Goal: Information Seeking & Learning: Compare options

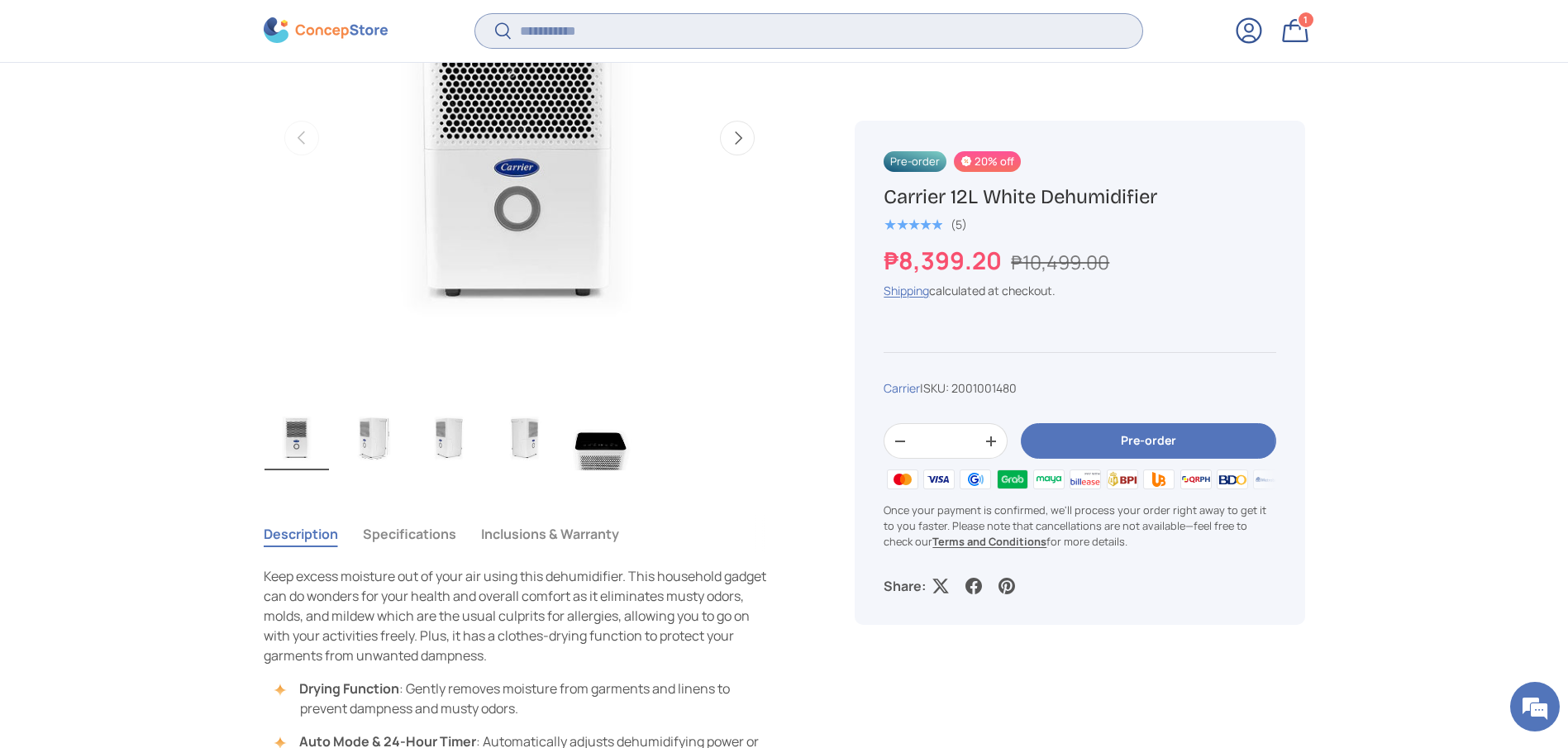
click at [716, 37] on input "Search" at bounding box center [808, 31] width 666 height 34
type input "***"
click at [475, 13] on button "Search" at bounding box center [494, 33] width 37 height 39
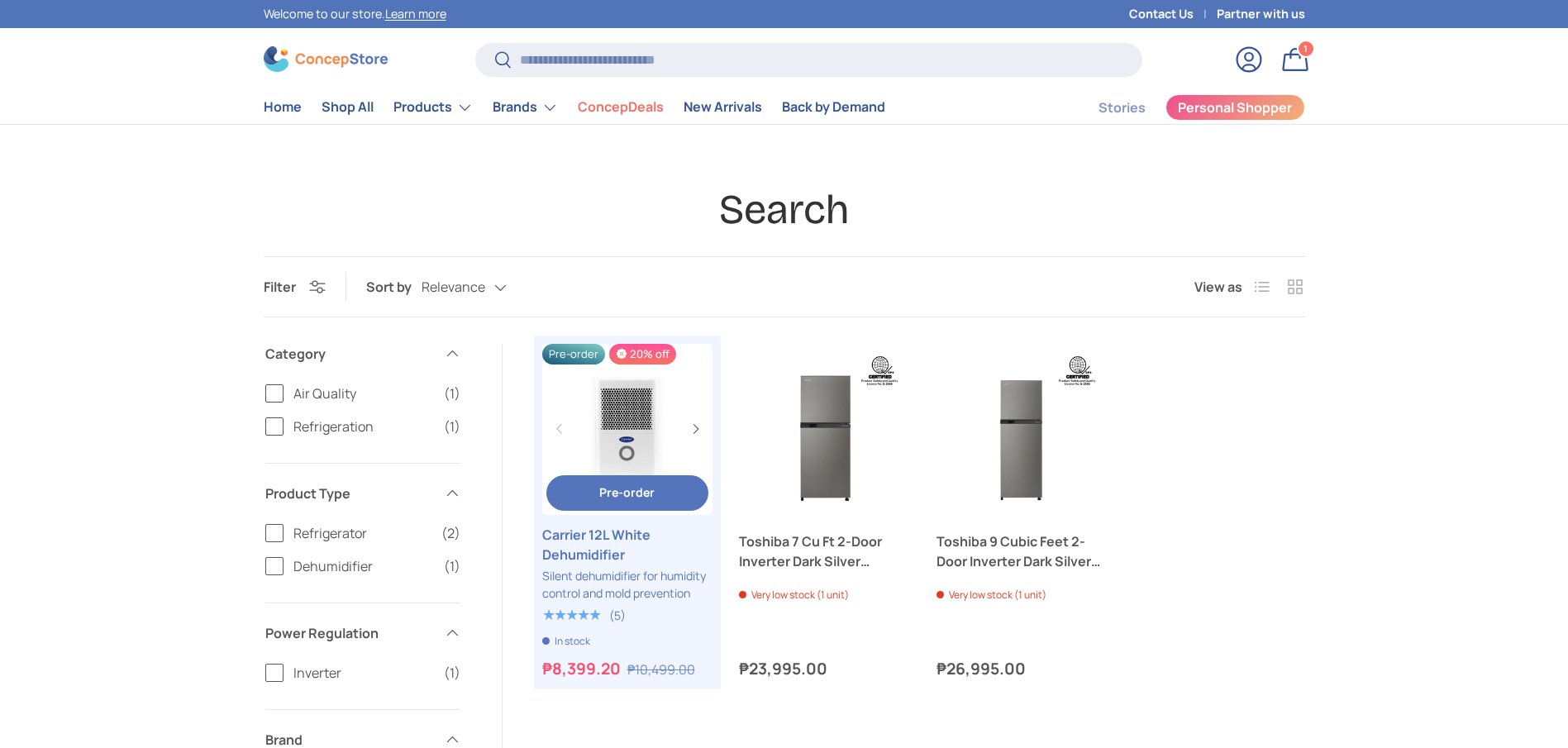
click at [601, 547] on link "Carrier 12L White Dehumidifier" at bounding box center [628, 545] width 171 height 40
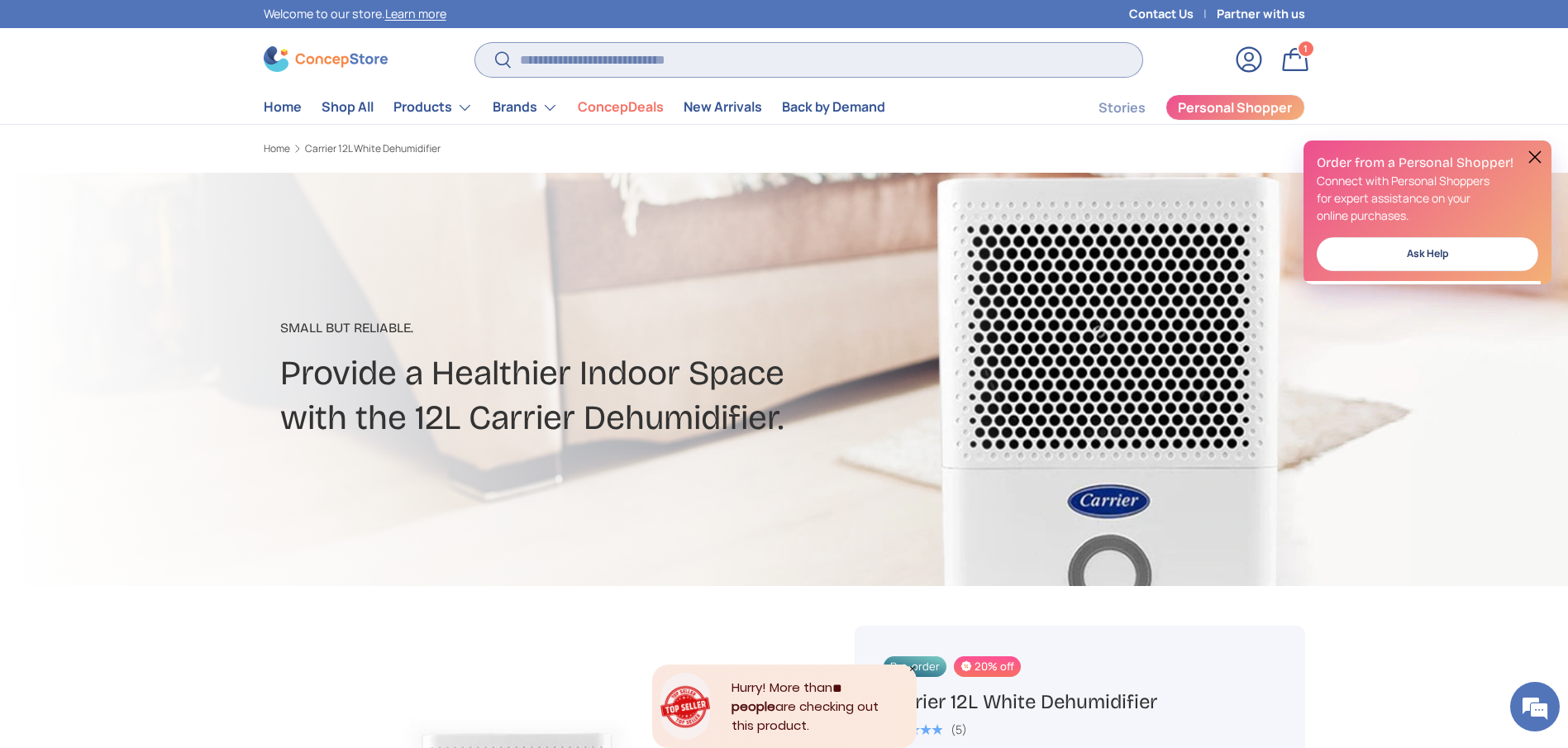
click at [702, 57] on input "Search" at bounding box center [808, 60] width 666 height 34
type input "***"
click at [475, 41] on button "Search" at bounding box center [494, 61] width 37 height 39
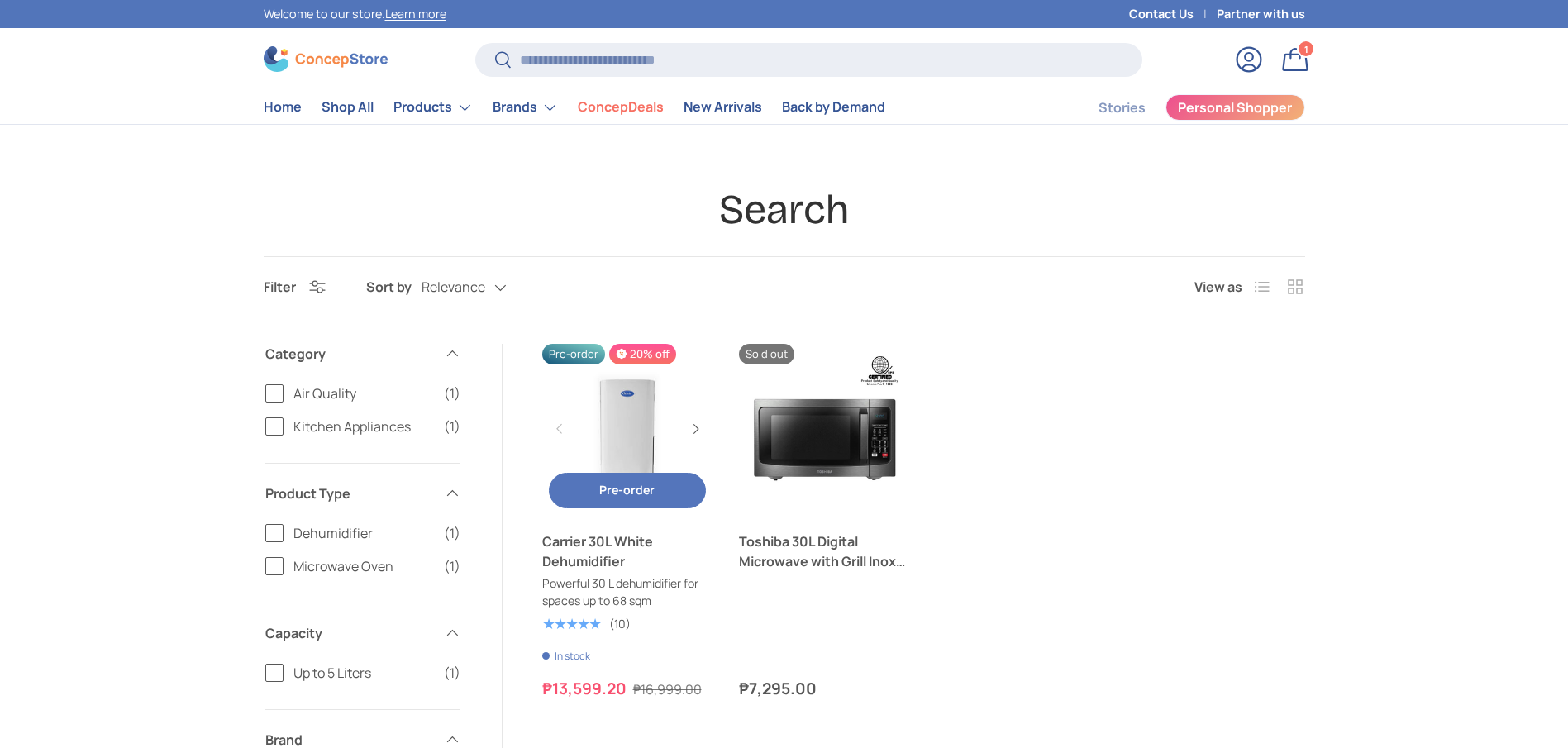
click at [590, 557] on link "Carrier 30L White Dehumidifier" at bounding box center [628, 551] width 171 height 40
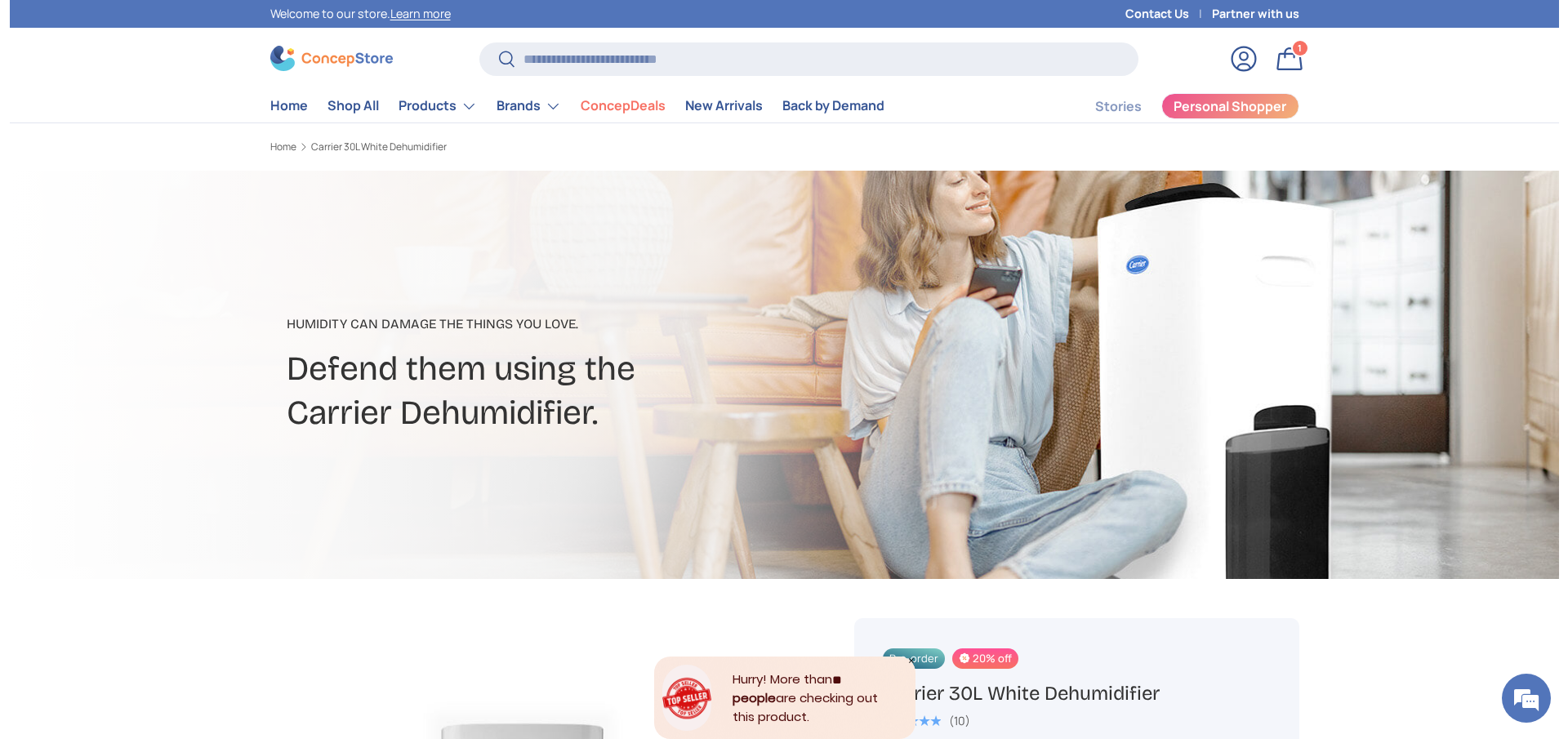
scroll to position [490, 0]
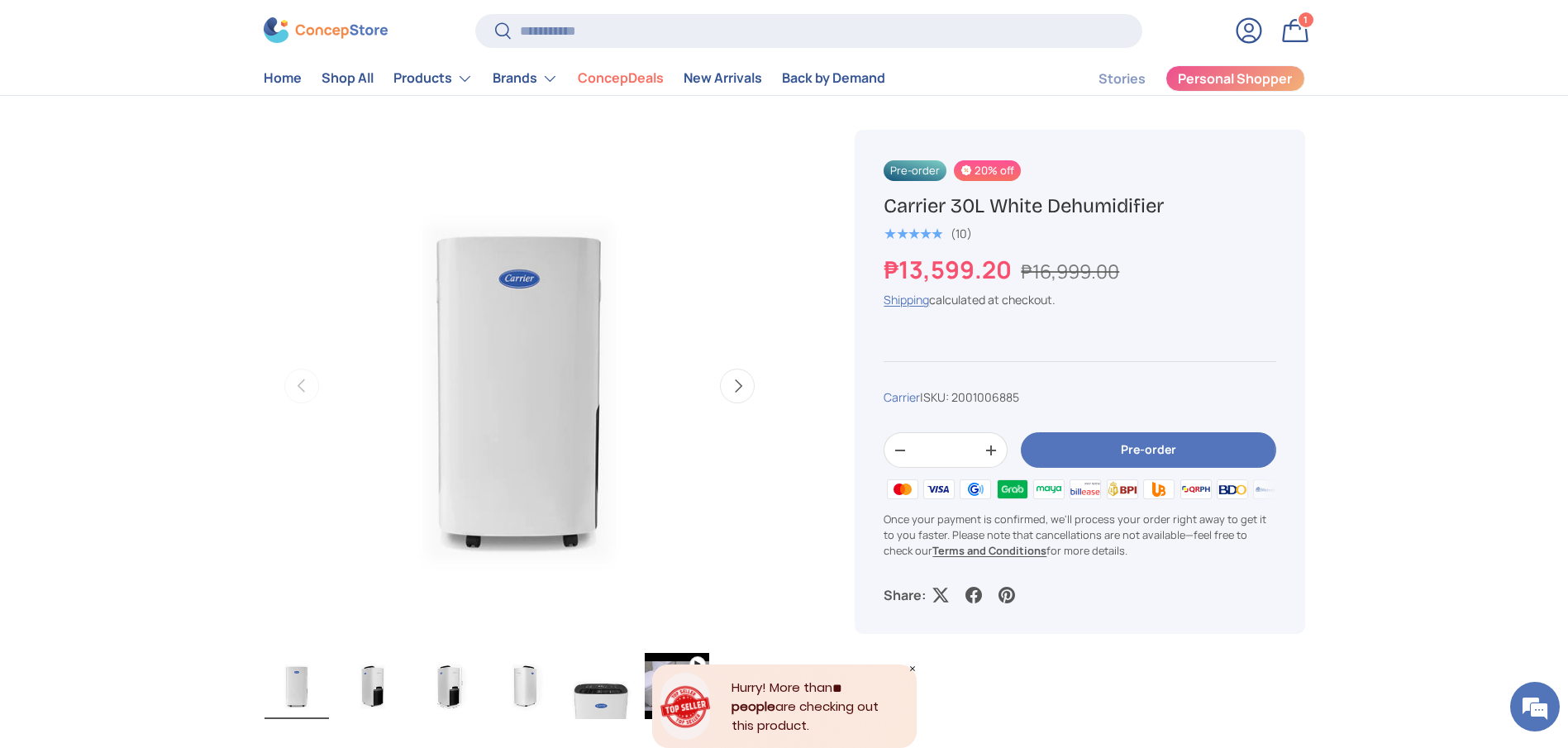
click at [1008, 200] on h1 "Carrier 30L White Dehumidifier" at bounding box center [1080, 206] width 392 height 26
copy div "Carrier 30L White Dehumidifier"
click at [703, 39] on input "Search" at bounding box center [808, 31] width 666 height 34
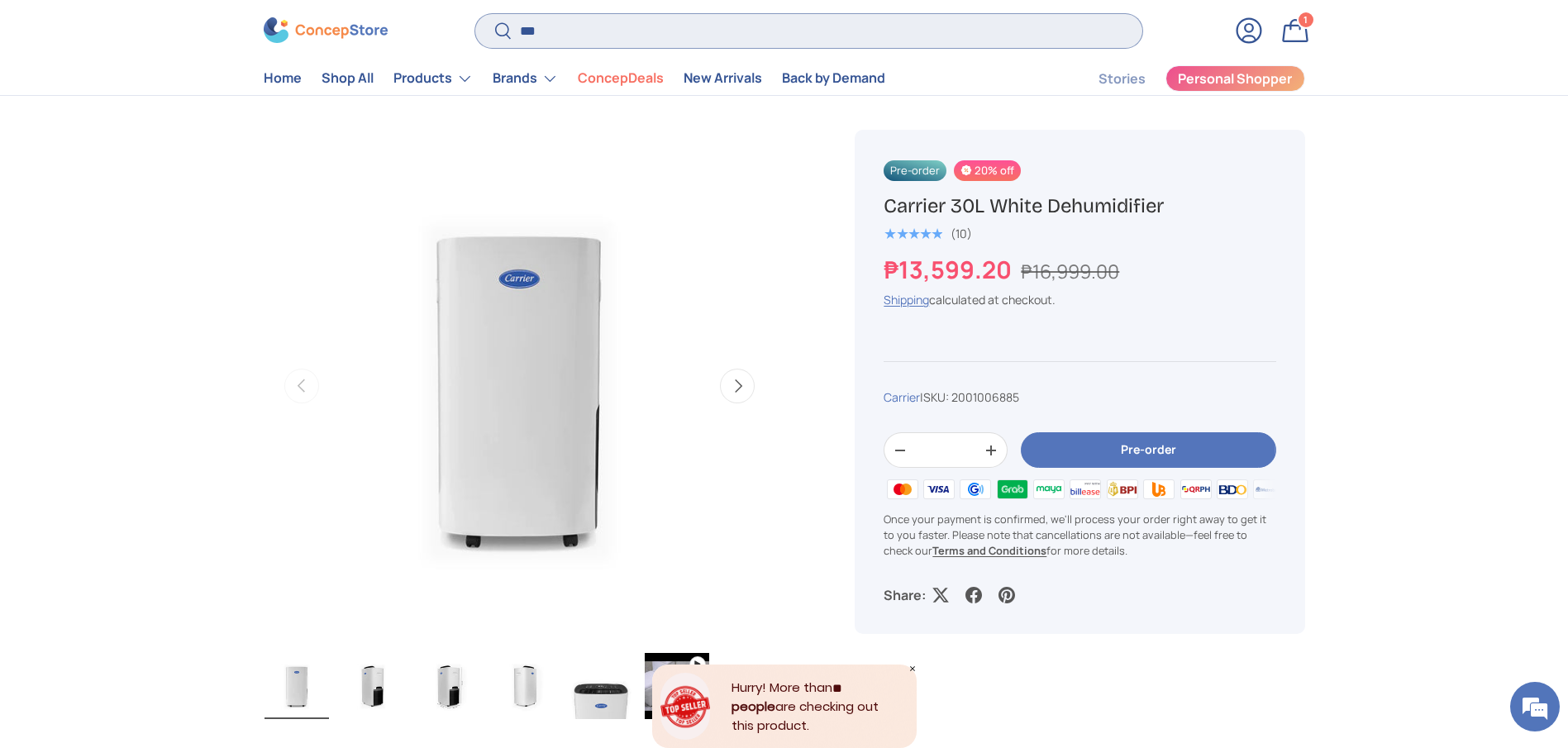
type input "***"
click at [475, 13] on button "Search" at bounding box center [494, 33] width 37 height 39
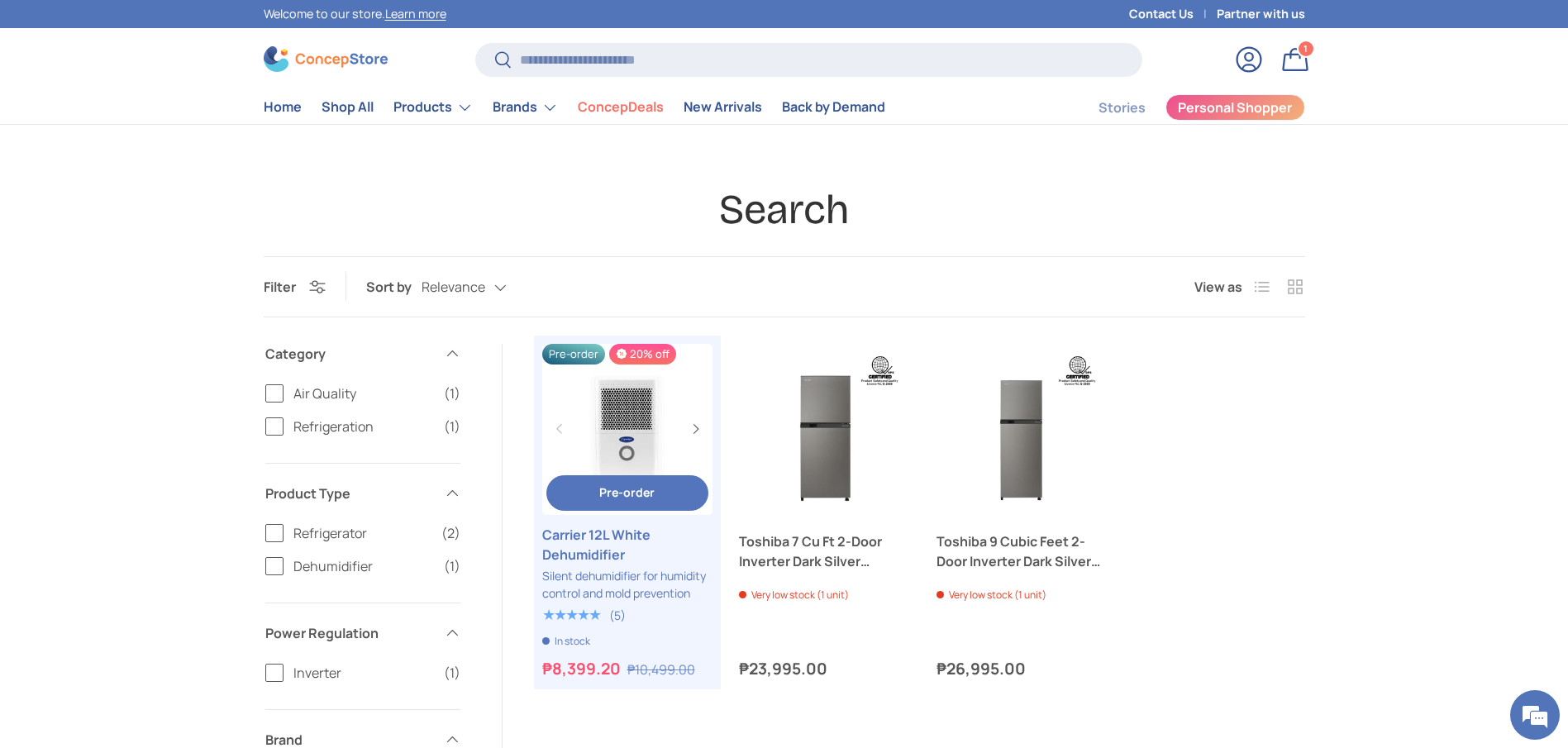
click at [559, 541] on link "Carrier 12L White Dehumidifier" at bounding box center [628, 545] width 171 height 40
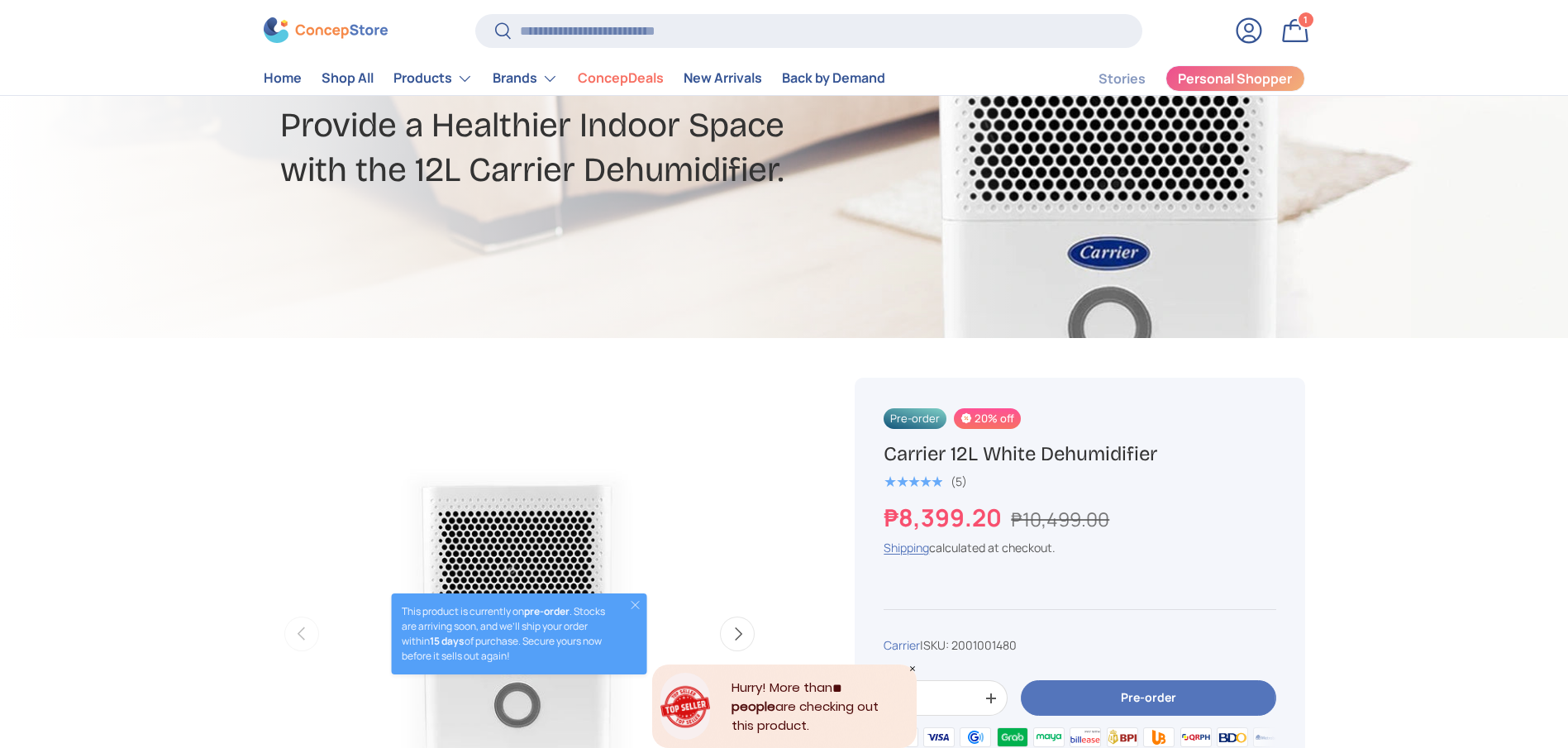
click at [993, 448] on h1 "Carrier 12L White Dehumidifier" at bounding box center [1080, 454] width 392 height 26
copy div "Carrier 12L White Dehumidifier"
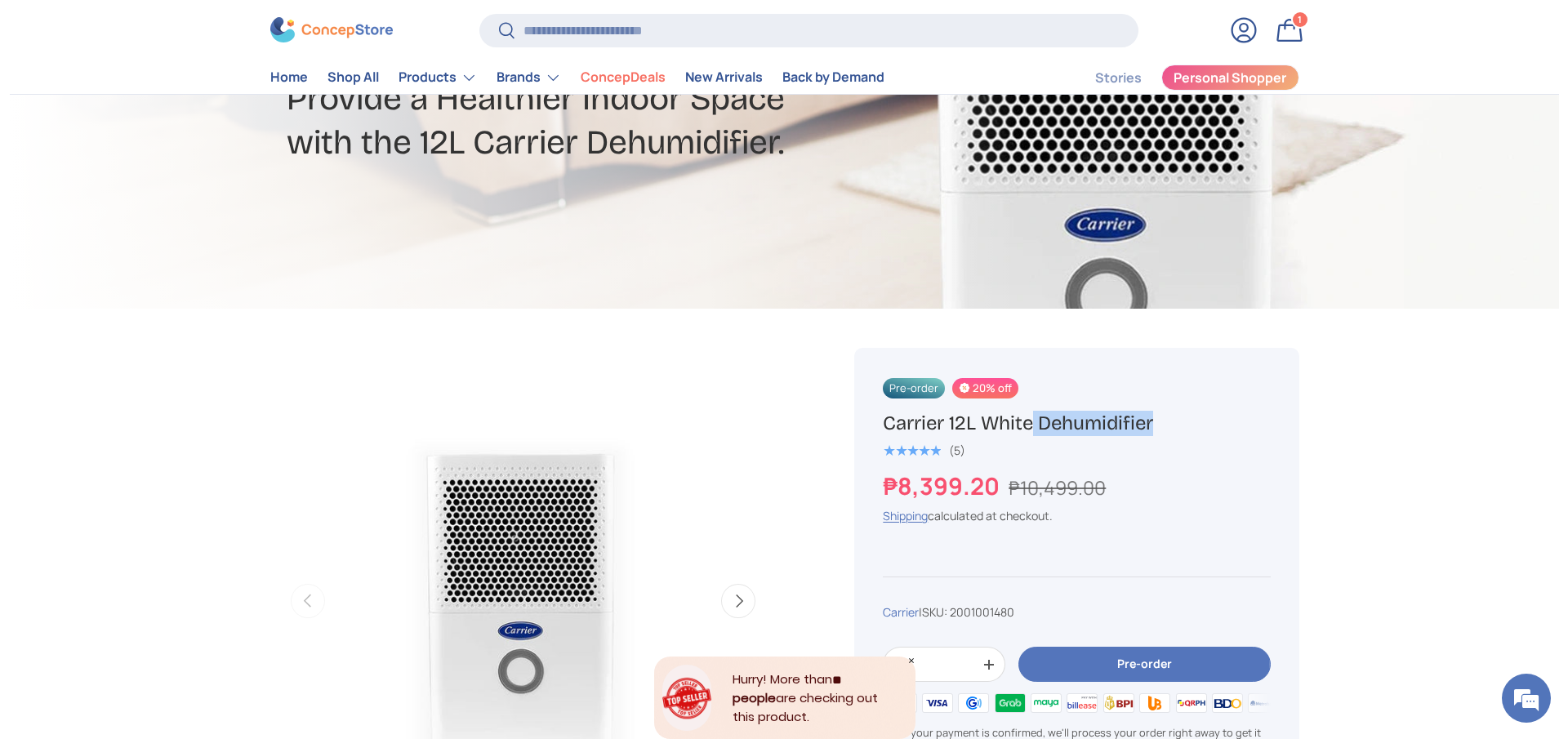
scroll to position [245, 0]
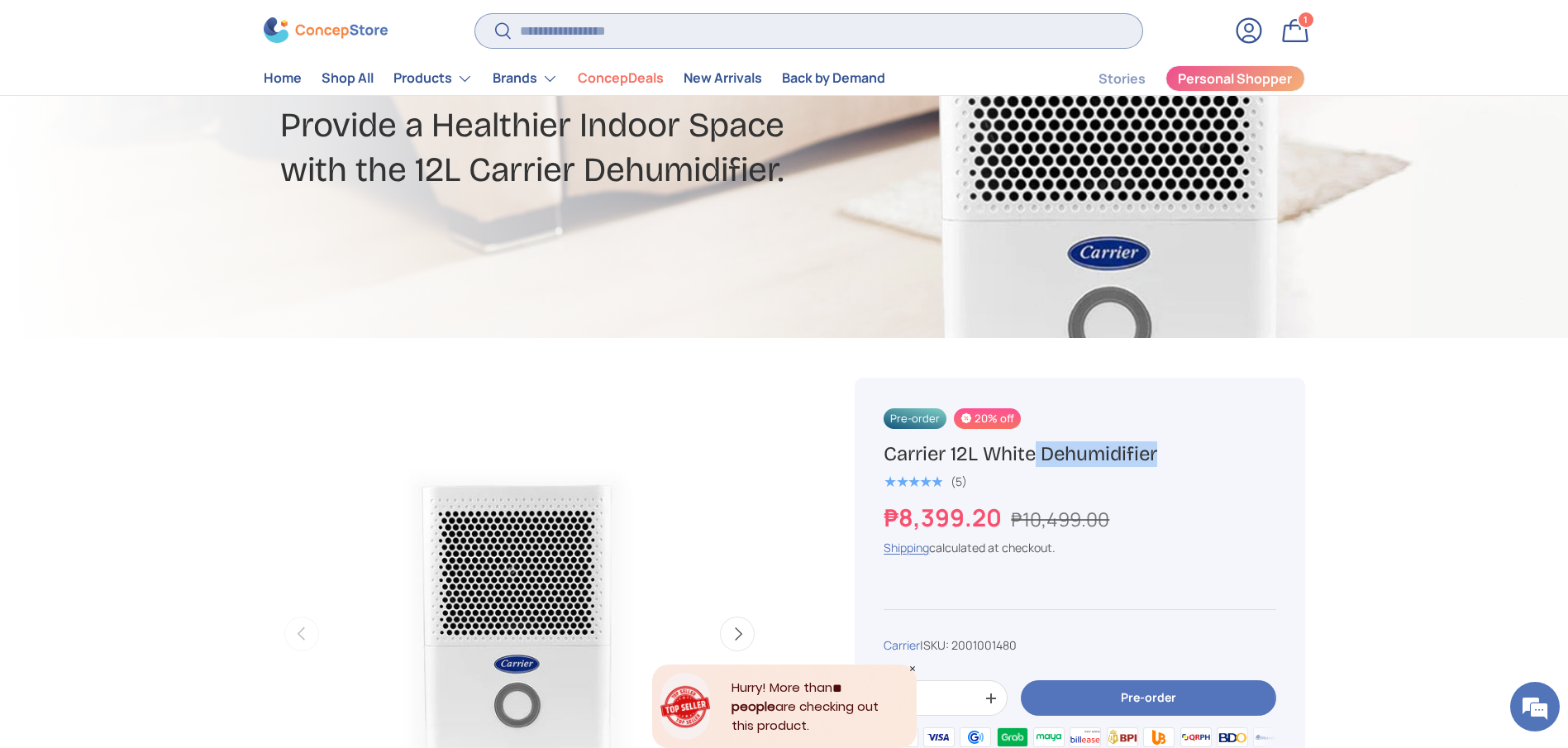
click at [804, 29] on input "Search" at bounding box center [808, 31] width 666 height 34
type input "*"
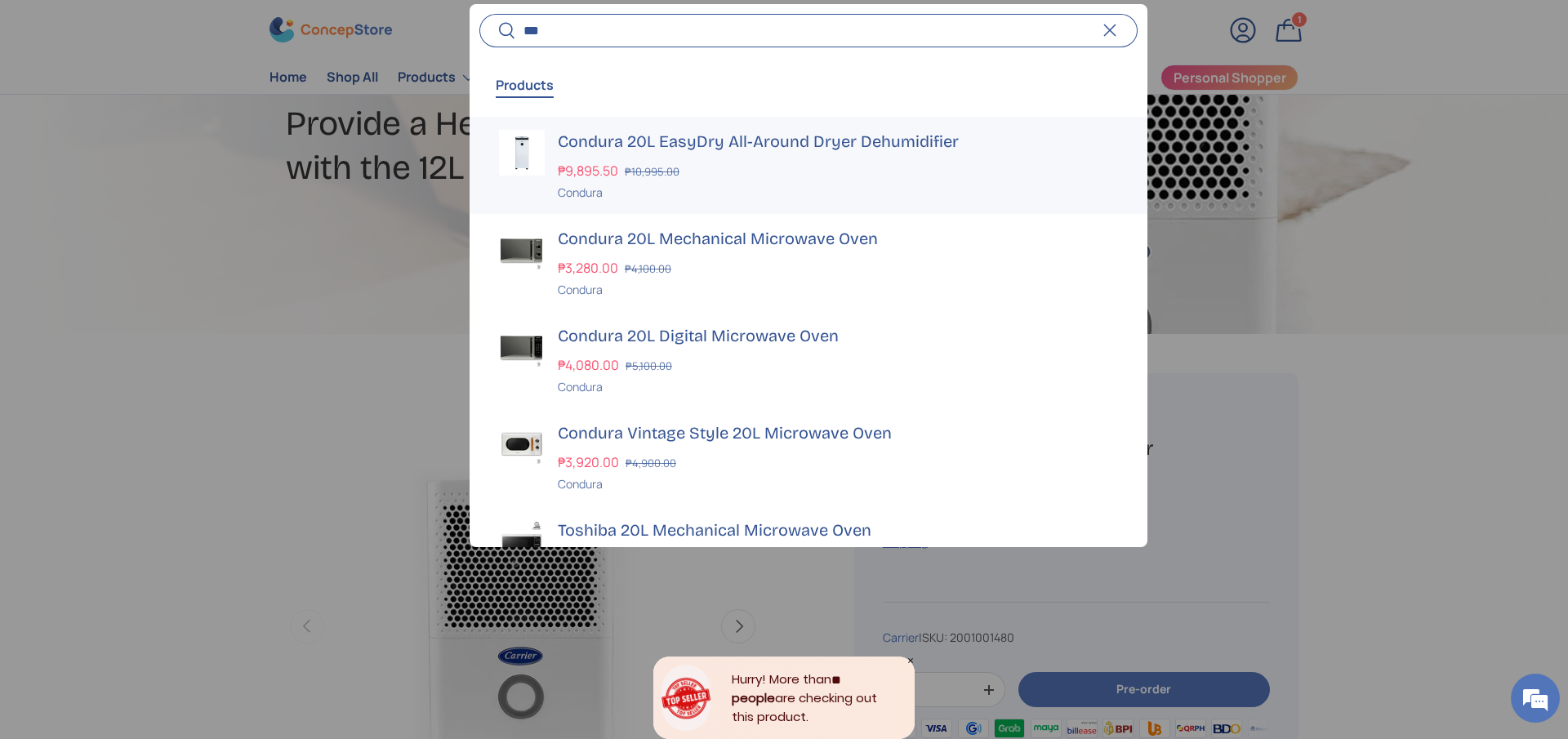
type input "***"
click at [822, 141] on h3 "Condura 20L EasyDry All-Around Dryer Dehumidifier" at bounding box center [838, 141] width 560 height 23
